Goal: Entertainment & Leisure: Browse casually

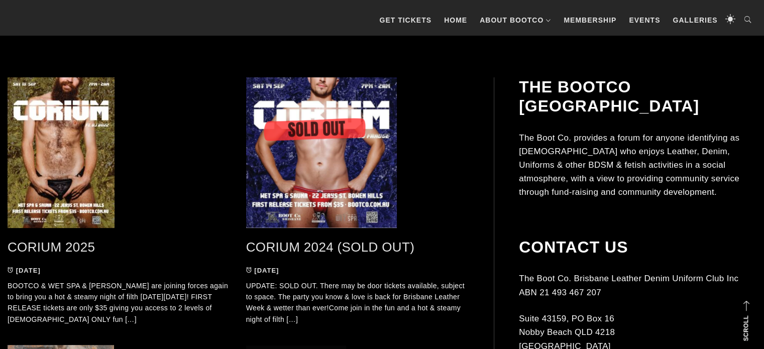
scroll to position [216, 0]
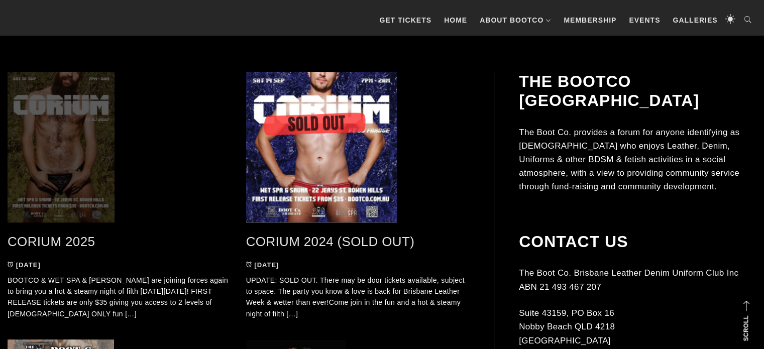
click at [54, 168] on span at bounding box center [119, 147] width 223 height 151
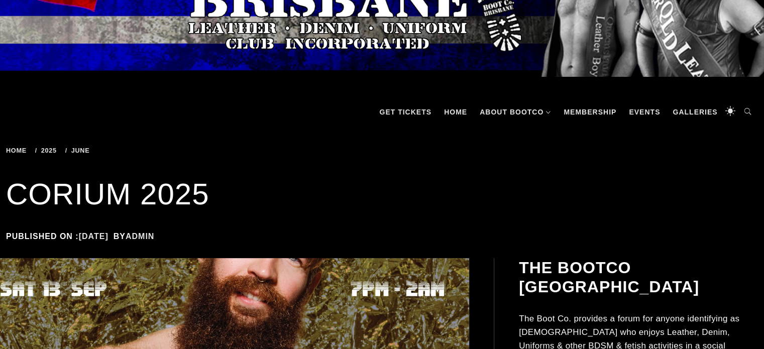
scroll to position [88, 0]
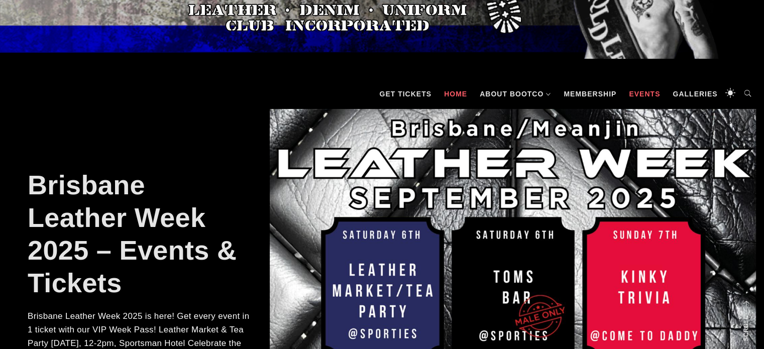
scroll to position [106, 0]
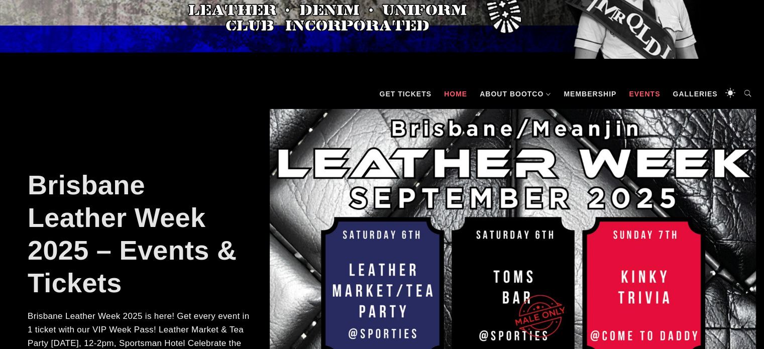
click at [647, 89] on link "Events" at bounding box center [643, 94] width 41 height 30
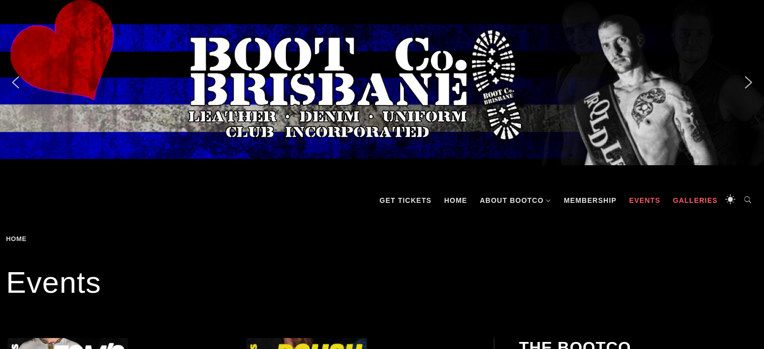
click at [703, 200] on link "Galleries" at bounding box center [694, 200] width 55 height 30
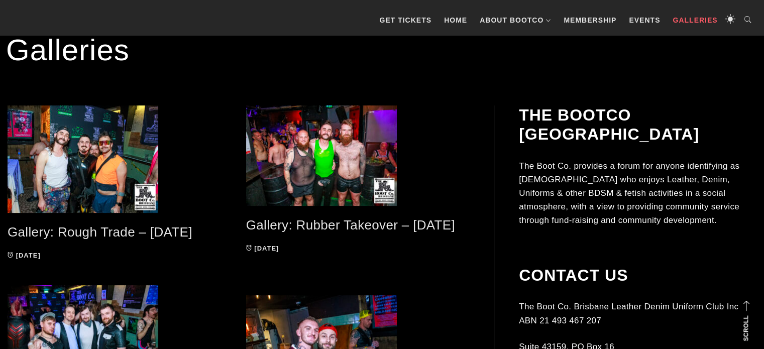
scroll to position [181, 0]
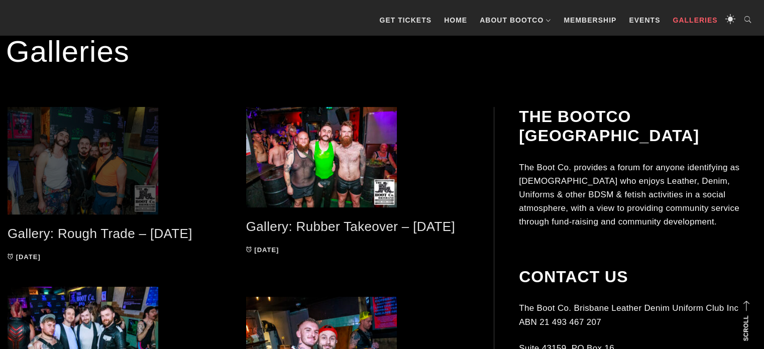
click at [118, 154] on span at bounding box center [119, 160] width 223 height 107
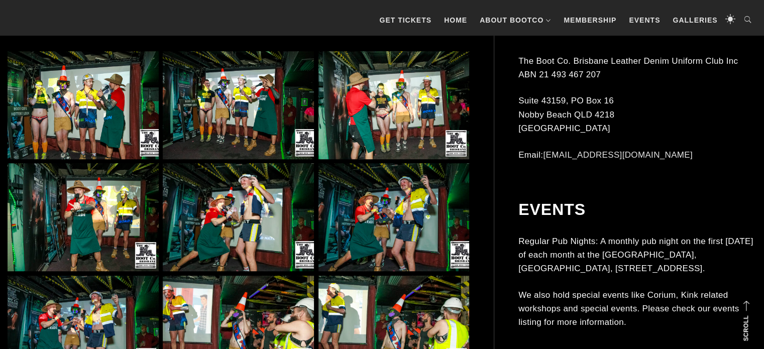
scroll to position [630, 0]
click at [59, 101] on img at bounding box center [83, 105] width 151 height 108
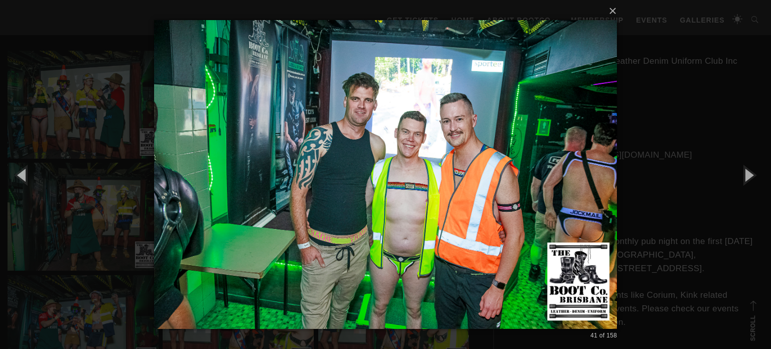
click at [398, 216] on img at bounding box center [385, 174] width 463 height 349
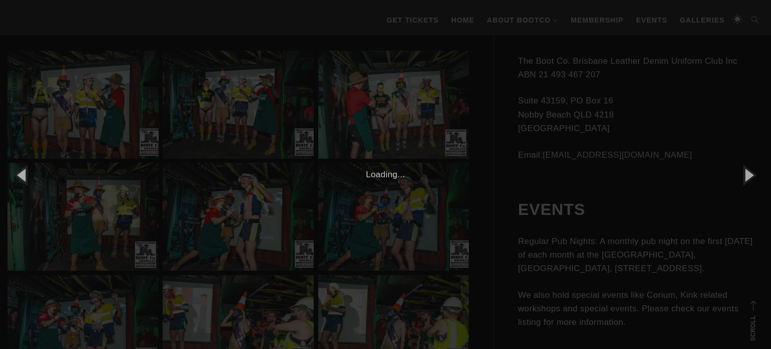
click at [390, 188] on div "× 42 of 158 Loading..." at bounding box center [385, 174] width 771 height 349
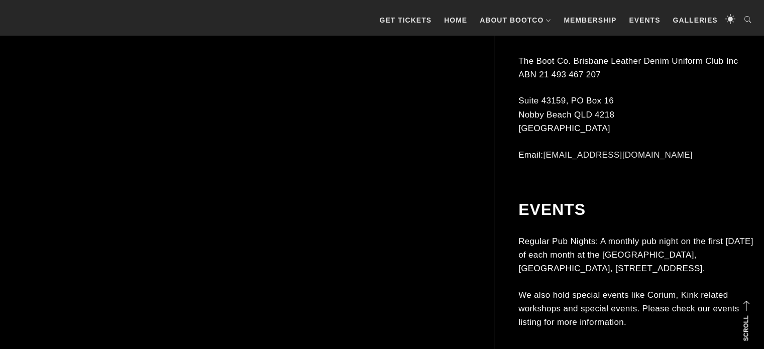
scroll to position [2670, 0]
